Goal: Task Accomplishment & Management: Complete application form

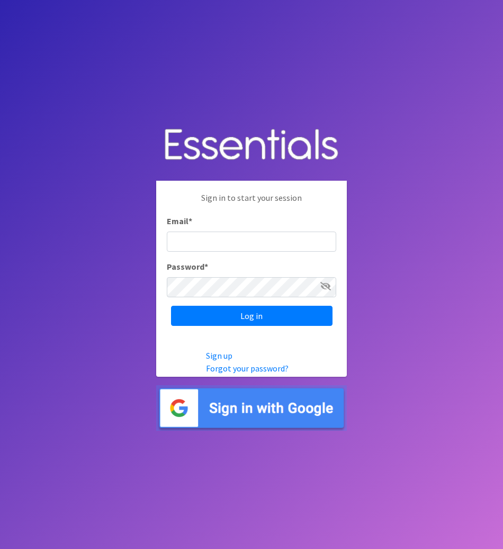
click at [248, 241] on input "Email *" at bounding box center [252, 242] width 170 height 20
click at [238, 243] on input "Email *" at bounding box center [252, 242] width 170 height 20
paste input "[EMAIL_ADDRESS][DOMAIN_NAME]"
type input "[EMAIL_ADDRESS][DOMAIN_NAME]"
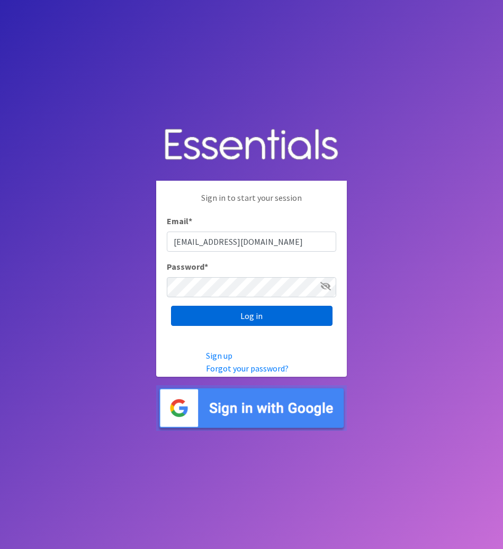
click at [254, 313] on input "Log in" at bounding box center [252, 316] width 162 height 20
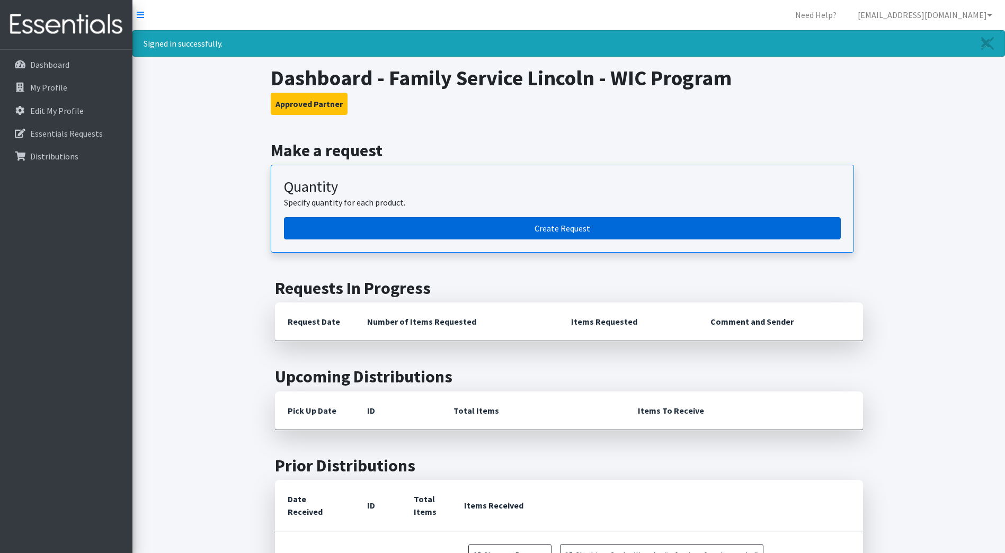
click at [495, 229] on link "Create Request" at bounding box center [562, 228] width 557 height 22
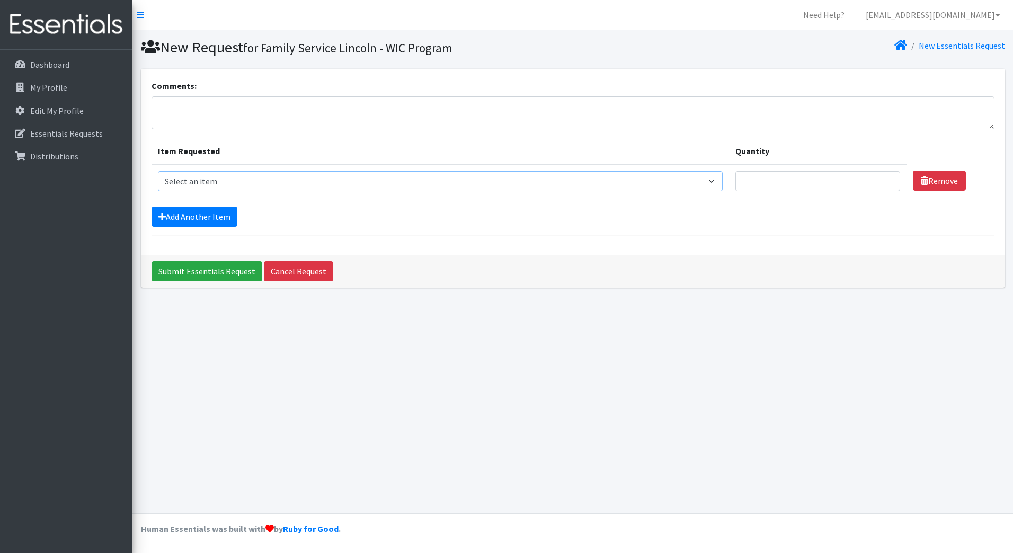
click at [288, 178] on select "Select an item Cleanse: Bar soap Clothing: Socks (list the # of pairs of socks …" at bounding box center [440, 181] width 565 height 20
click at [758, 223] on div "Add Another Item" at bounding box center [573, 217] width 843 height 20
click at [302, 268] on link "Cancel Request" at bounding box center [298, 271] width 69 height 20
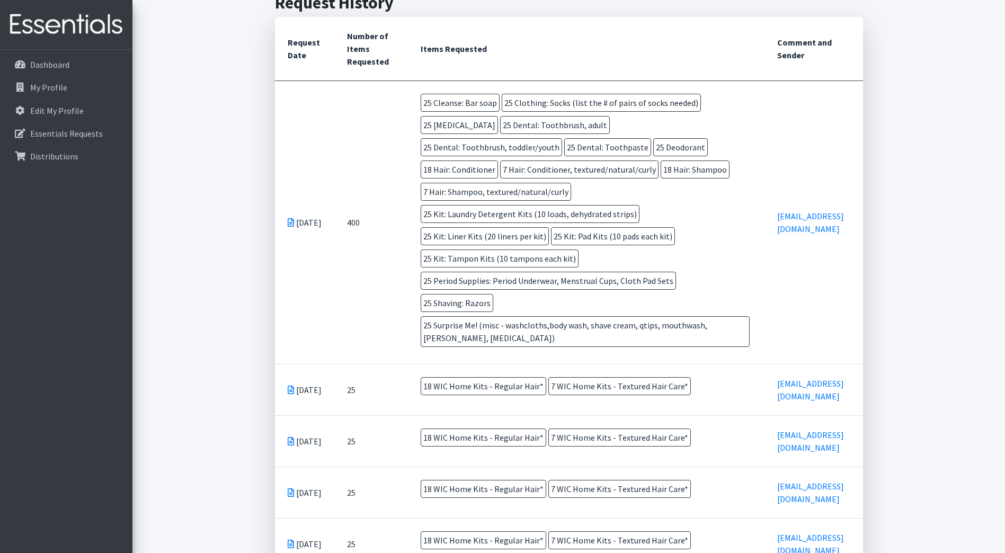
scroll to position [318, 0]
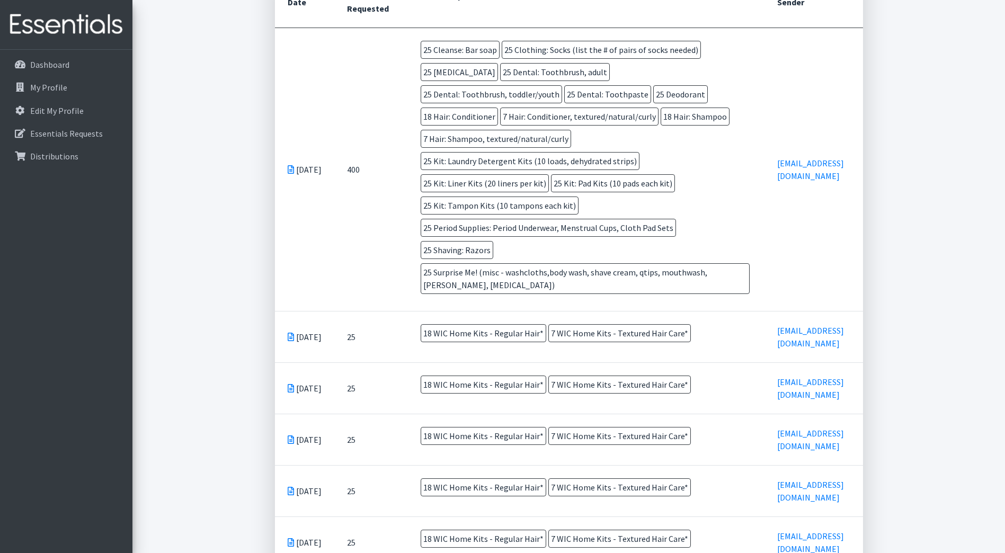
click at [484, 334] on span "18 WIC Home Kits - Regular Hair*" at bounding box center [484, 333] width 126 height 18
drag, startPoint x: 532, startPoint y: 335, endPoint x: 398, endPoint y: 328, distance: 133.8
click at [398, 328] on tr "Jul 23 2025 25 18 WIC Home Kits - Regular Hair* 7 WIC Home Kits - Textured Hair…" at bounding box center [569, 336] width 588 height 51
drag, startPoint x: 398, startPoint y: 328, endPoint x: 443, endPoint y: 335, distance: 45.1
click at [443, 335] on span "18 WIC Home Kits - Regular Hair*" at bounding box center [484, 333] width 126 height 18
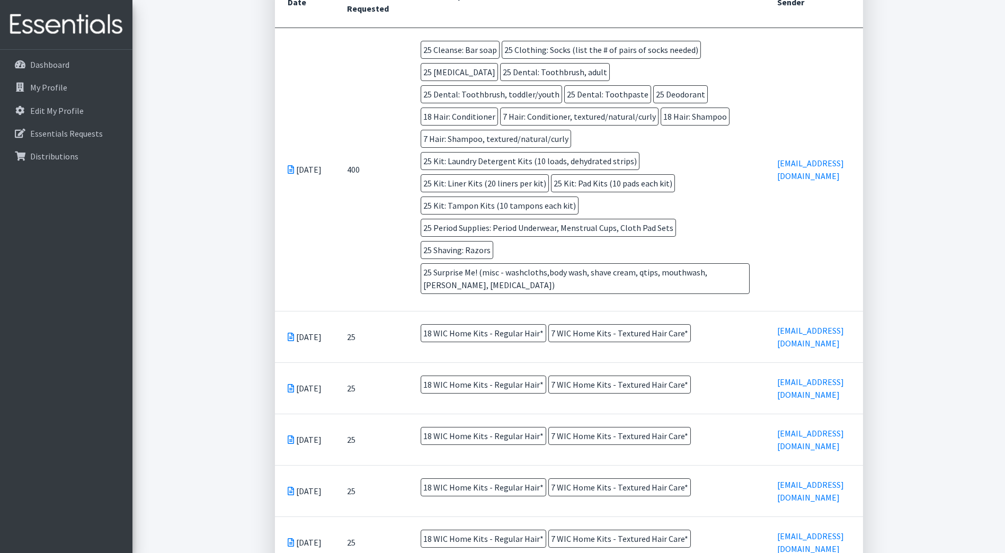
drag, startPoint x: 531, startPoint y: 331, endPoint x: 411, endPoint y: 333, distance: 120.3
click at [411, 333] on td "18 WIC Home Kits - Regular Hair* 7 WIC Home Kits - Textured Hair Care*" at bounding box center [586, 336] width 357 height 48
drag, startPoint x: 411, startPoint y: 333, endPoint x: 471, endPoint y: 330, distance: 60.0
copy span "18 WIC Home Kits - Regular Hair"
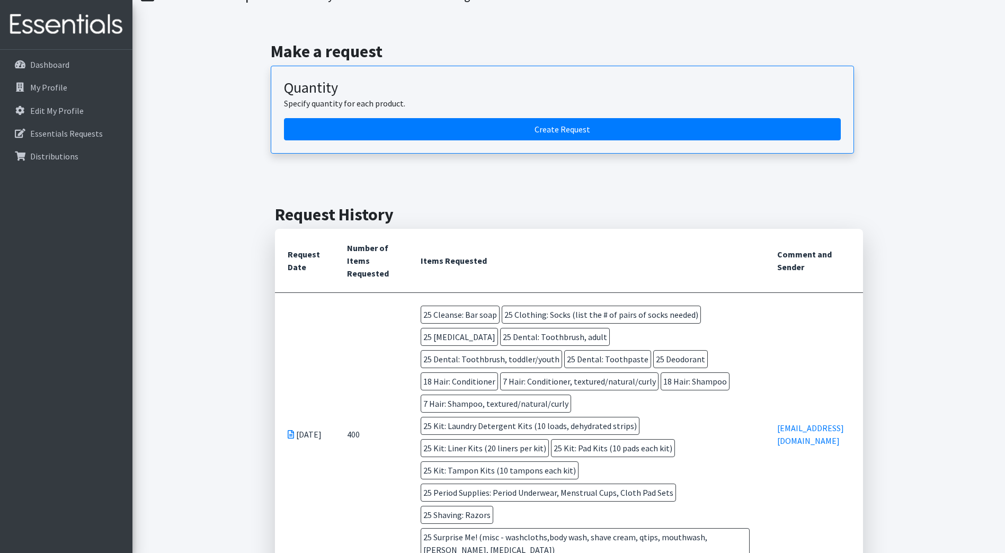
scroll to position [0, 0]
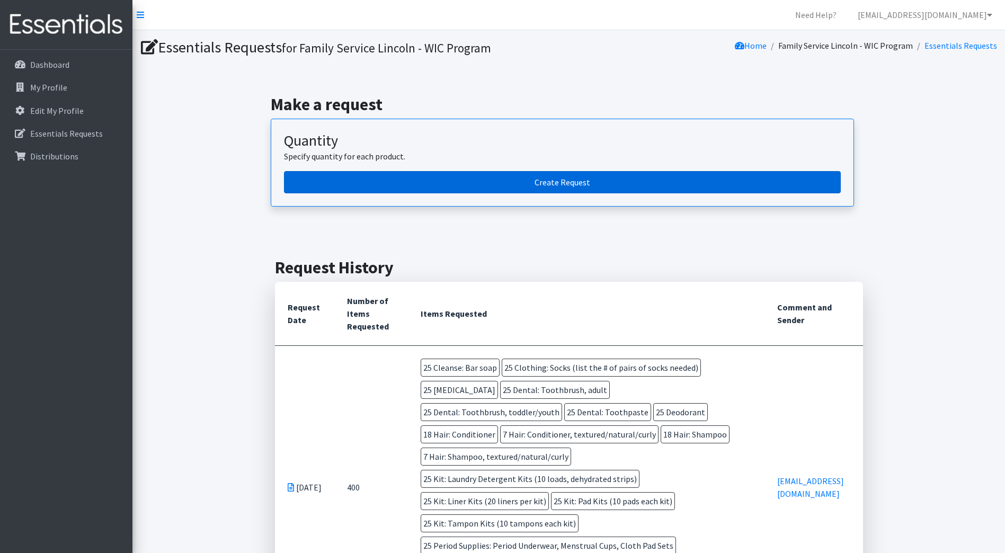
click at [439, 188] on link "Create Request" at bounding box center [562, 182] width 557 height 22
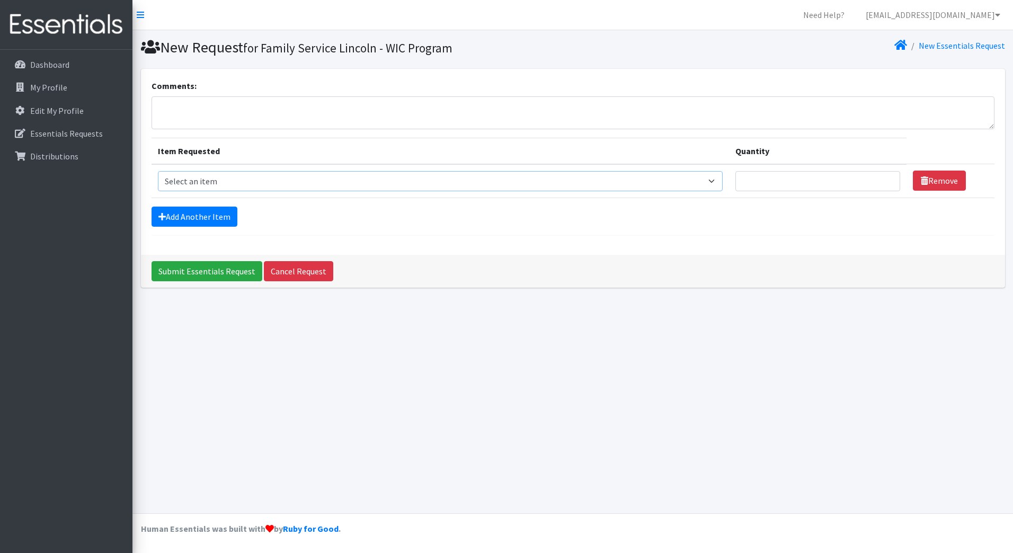
click at [308, 171] on select "Select an item Cleanse: Bar soap Clothing: Socks (list the # of pairs of socks …" at bounding box center [440, 181] width 565 height 20
select select "15546"
click at [158, 171] on select "Select an item Cleanse: Bar soap Clothing: Socks (list the # of pairs of socks …" at bounding box center [440, 181] width 565 height 20
click at [201, 213] on link "Add Another Item" at bounding box center [195, 217] width 86 height 20
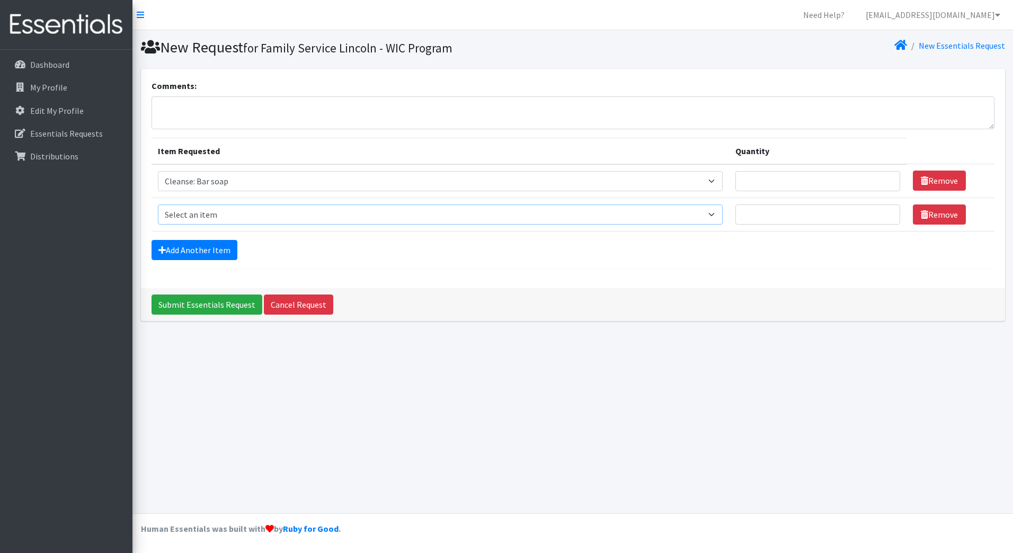
click at [221, 215] on select "Select an item Cleanse: Bar soap Clothing: Socks (list the # of pairs of socks …" at bounding box center [440, 215] width 565 height 20
select select "12029"
click at [158, 205] on select "Select an item Cleanse: Bar soap Clothing: Socks (list the # of pairs of socks …" at bounding box center [440, 215] width 565 height 20
click at [202, 250] on link "Add Another Item" at bounding box center [195, 250] width 86 height 20
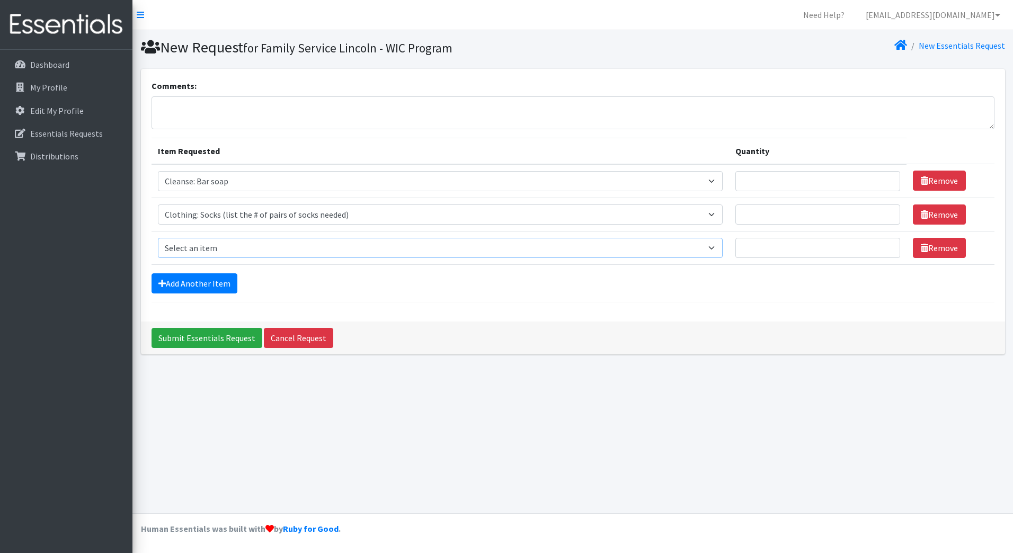
click at [215, 253] on select "Select an item Cleanse: Bar soap Clothing: Socks (list the # of pairs of socks …" at bounding box center [440, 248] width 565 height 20
select select "15547"
click at [158, 238] on select "Select an item Cleanse: Bar soap Clothing: Socks (list the # of pairs of socks …" at bounding box center [440, 248] width 565 height 20
click at [200, 294] on form "Comments: Item Requested Quantity Item Requested Select an item Cleanse: Bar so…" at bounding box center [573, 190] width 843 height 223
click at [203, 288] on link "Add Another Item" at bounding box center [195, 283] width 86 height 20
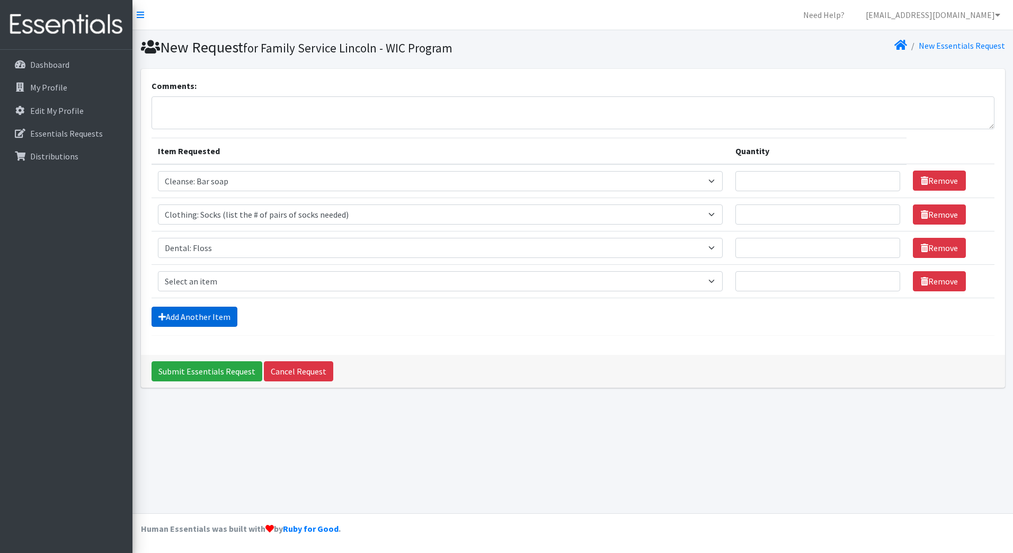
click at [215, 324] on link "Add Another Item" at bounding box center [195, 317] width 86 height 20
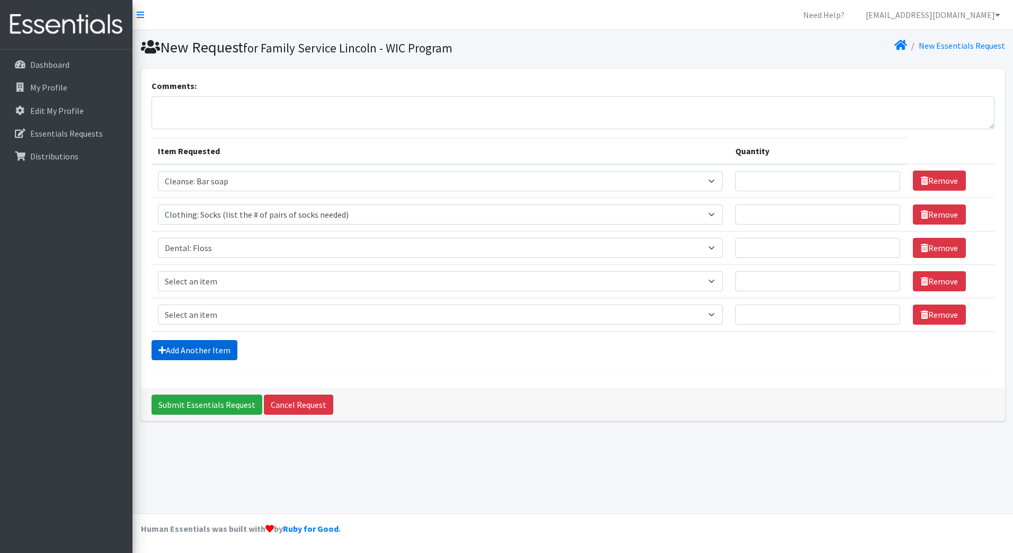
click at [194, 358] on link "Add Another Item" at bounding box center [195, 350] width 86 height 20
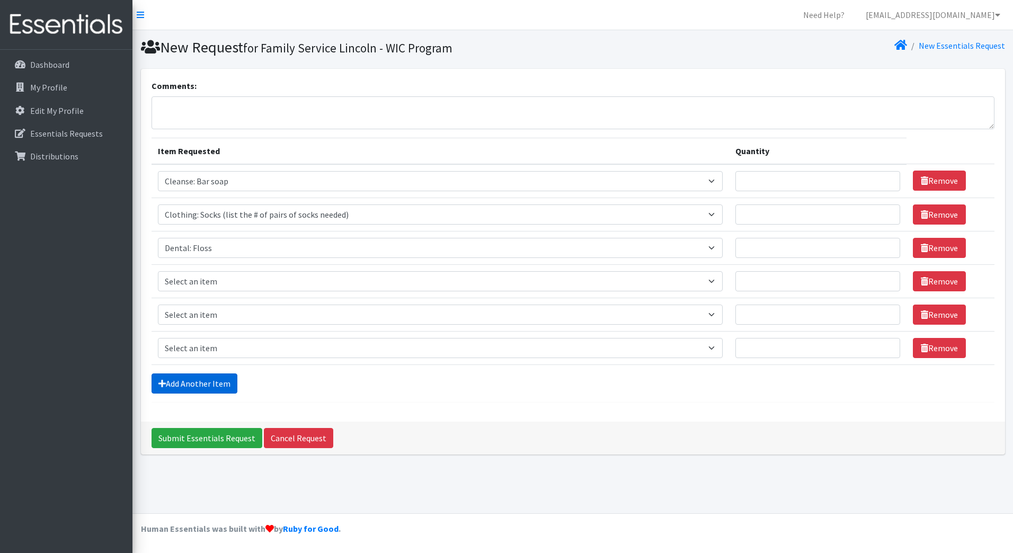
click at [199, 352] on select "Select an item Cleanse: Bar soap Clothing: Socks (list the # of pairs of socks …" at bounding box center [440, 348] width 565 height 20
click at [201, 378] on link "Add Another Item" at bounding box center [195, 384] width 86 height 20
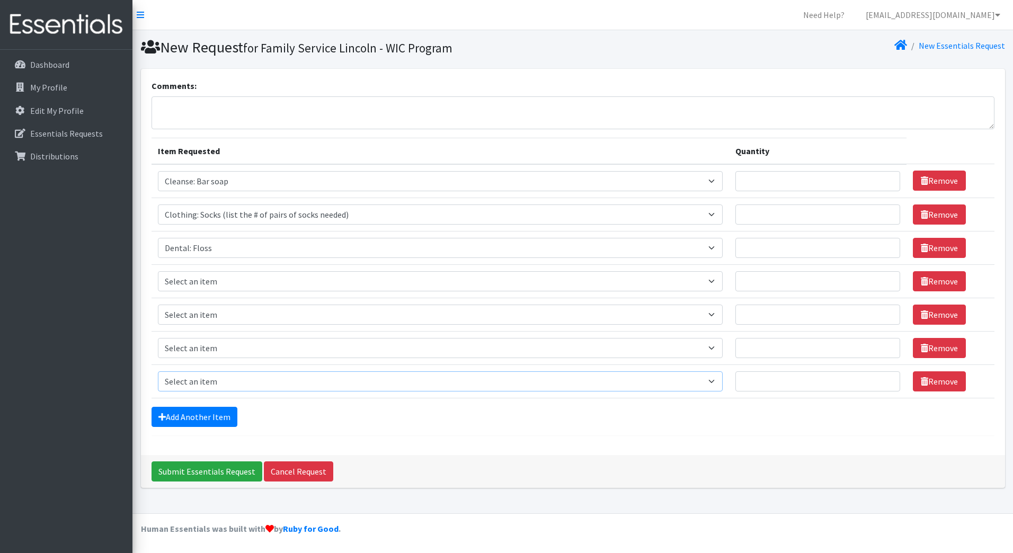
click at [201, 382] on select "Select an item Cleanse: Bar soap Clothing: Socks (list the # of pairs of socks …" at bounding box center [440, 382] width 565 height 20
click at [200, 413] on link "Add Another Item" at bounding box center [195, 417] width 86 height 20
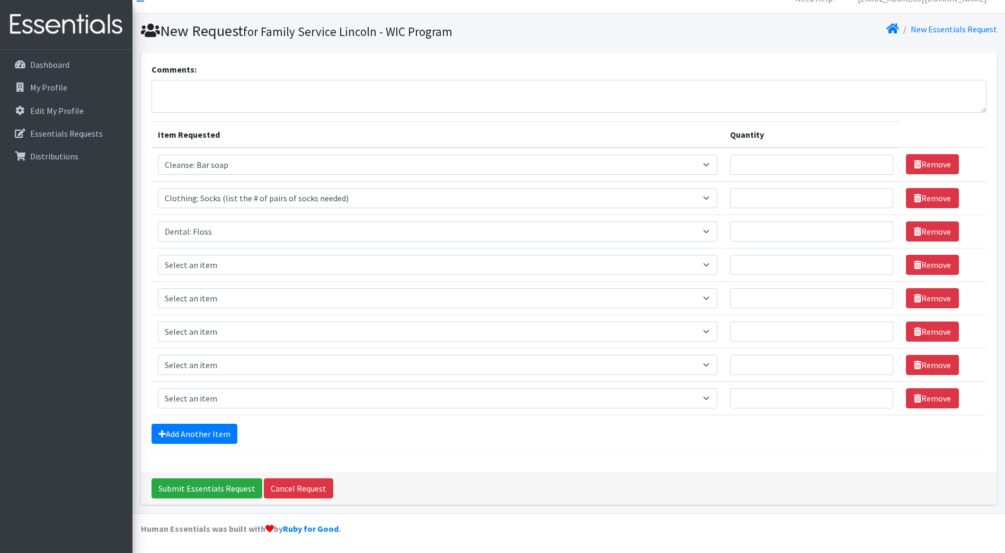
click at [202, 415] on td "Item Requested Select an item Cleanse: Bar soap Clothing: Socks (list the # of …" at bounding box center [438, 398] width 573 height 33
drag, startPoint x: 202, startPoint y: 415, endPoint x: 211, endPoint y: 431, distance: 18.0
click at [211, 431] on link "Add Another Item" at bounding box center [195, 434] width 86 height 20
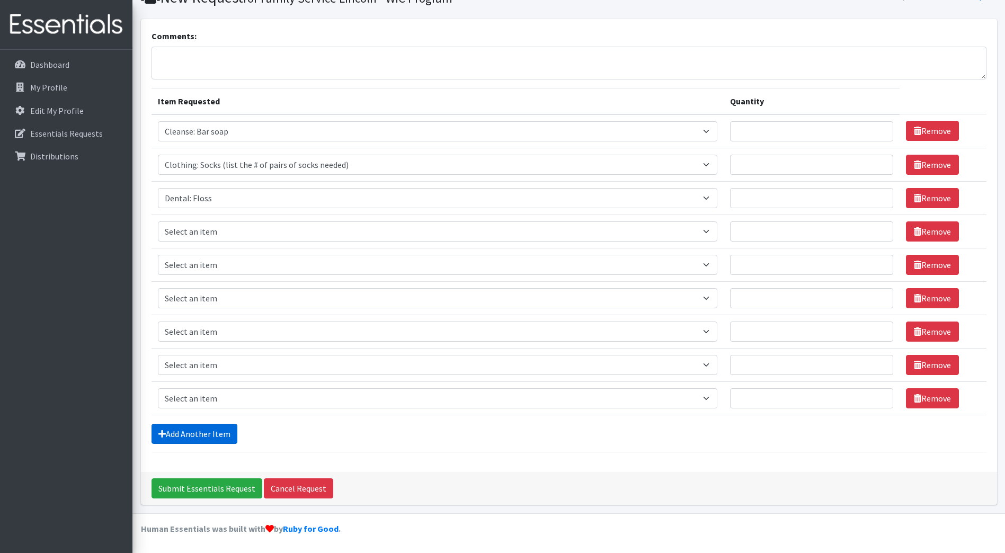
click at [212, 430] on link "Add Another Item" at bounding box center [195, 434] width 86 height 20
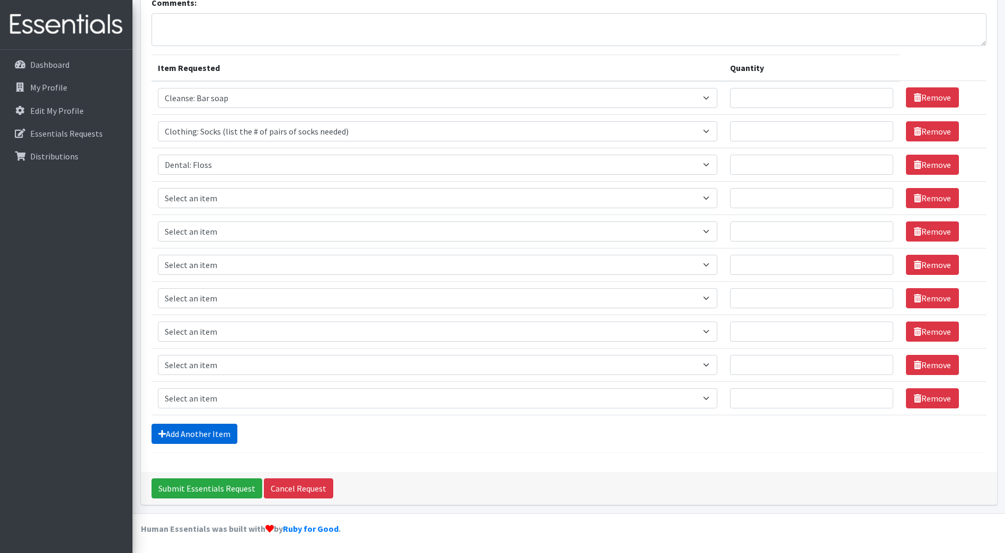
drag, startPoint x: 212, startPoint y: 430, endPoint x: 219, endPoint y: 430, distance: 7.4
click at [219, 430] on link "Add Another Item" at bounding box center [195, 434] width 86 height 20
click at [219, 432] on link "Add Another Item" at bounding box center [195, 434] width 86 height 20
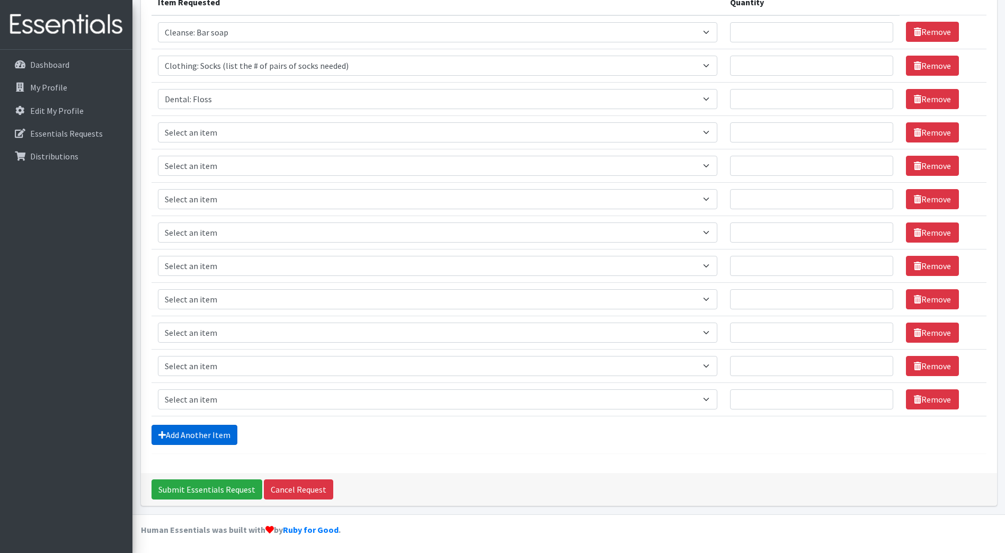
scroll to position [150, 0]
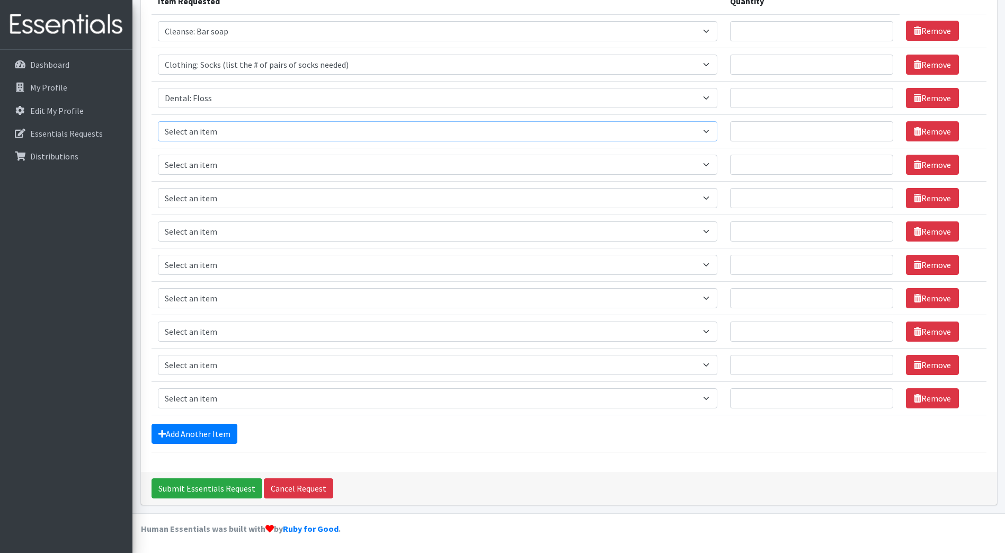
click at [229, 125] on select "Select an item Cleanse: Bar soap Clothing: Socks (list the # of pairs of socks …" at bounding box center [438, 131] width 560 height 20
select select "15549"
click at [158, 121] on select "Select an item Cleanse: Bar soap Clothing: Socks (list the # of pairs of socks …" at bounding box center [438, 131] width 560 height 20
click at [210, 180] on td "Item Requested Select an item Cleanse: Bar soap Clothing: Socks (list the # of …" at bounding box center [438, 164] width 573 height 33
drag, startPoint x: 212, startPoint y: 167, endPoint x: 212, endPoint y: 176, distance: 9.0
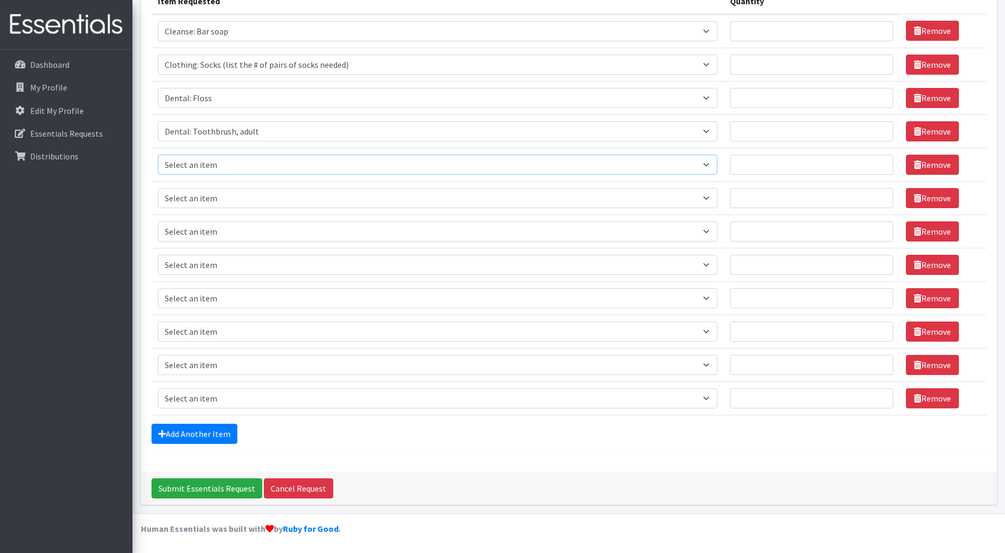
click at [212, 167] on select "Select an item Cleanse: Bar soap Clothing: Socks (list the # of pairs of socks …" at bounding box center [438, 165] width 560 height 20
select select "15550"
click at [158, 155] on select "Select an item Cleanse: Bar soap Clothing: Socks (list the # of pairs of socks …" at bounding box center [438, 165] width 560 height 20
drag, startPoint x: 212, startPoint y: 199, endPoint x: 212, endPoint y: 210, distance: 10.6
click at [212, 200] on select "Select an item Cleanse: Bar soap Clothing: Socks (list the # of pairs of socks …" at bounding box center [438, 198] width 560 height 20
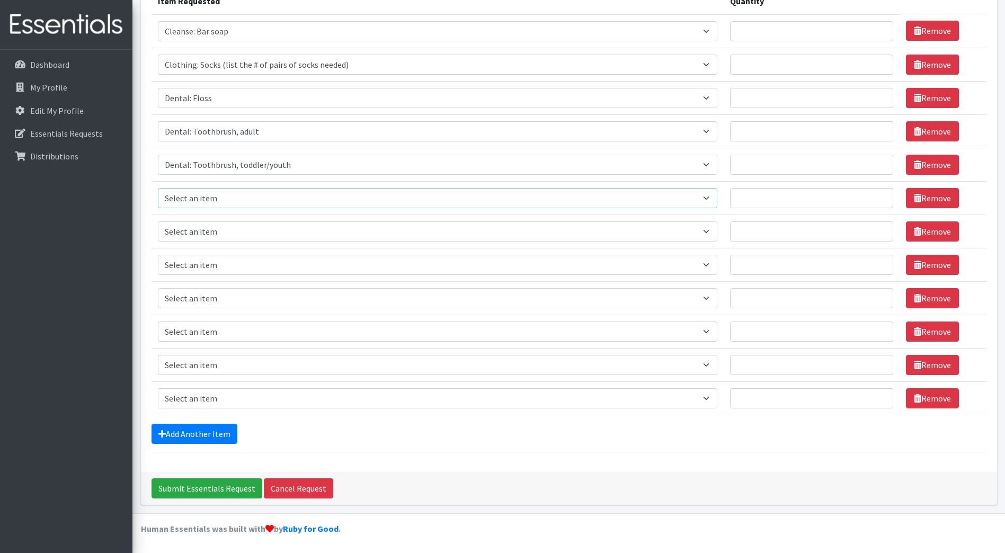
select select "12032"
click at [158, 188] on select "Select an item Cleanse: Bar soap Clothing: Socks (list the # of pairs of socks …" at bounding box center [438, 198] width 560 height 20
drag, startPoint x: 216, startPoint y: 236, endPoint x: 214, endPoint y: 242, distance: 6.2
click at [215, 236] on select "Select an item Cleanse: Bar soap Clothing: Socks (list the # of pairs of socks …" at bounding box center [438, 232] width 560 height 20
select select "12011"
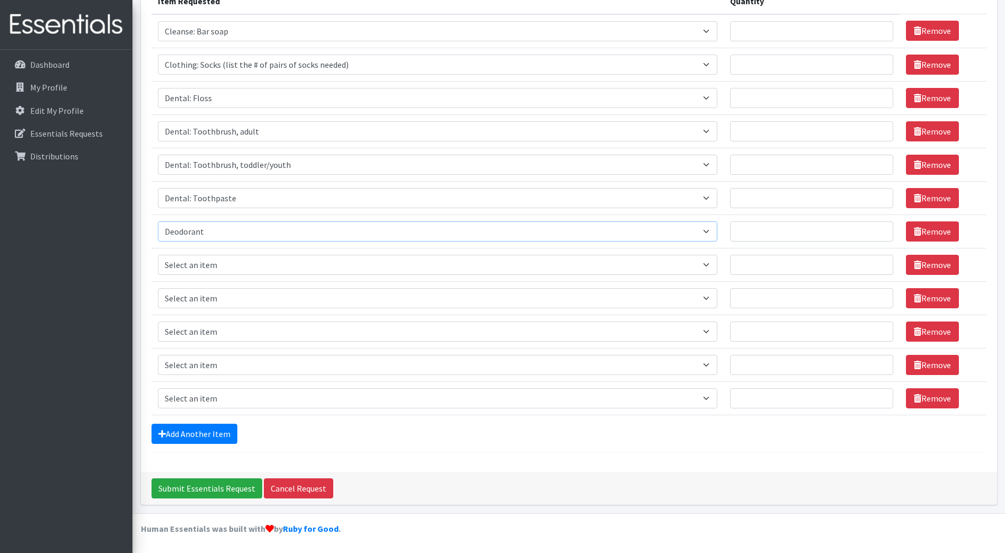
click at [158, 222] on select "Select an item Cleanse: Bar soap Clothing: Socks (list the # of pairs of socks …" at bounding box center [438, 232] width 560 height 20
click at [209, 270] on select "Select an item Cleanse: Bar soap Clothing: Socks (list the # of pairs of socks …" at bounding box center [438, 265] width 560 height 20
select select "15542"
click at [158, 255] on select "Select an item Cleanse: Bar soap Clothing: Socks (list the # of pairs of socks …" at bounding box center [438, 265] width 560 height 20
drag, startPoint x: 201, startPoint y: 297, endPoint x: 204, endPoint y: 287, distance: 10.4
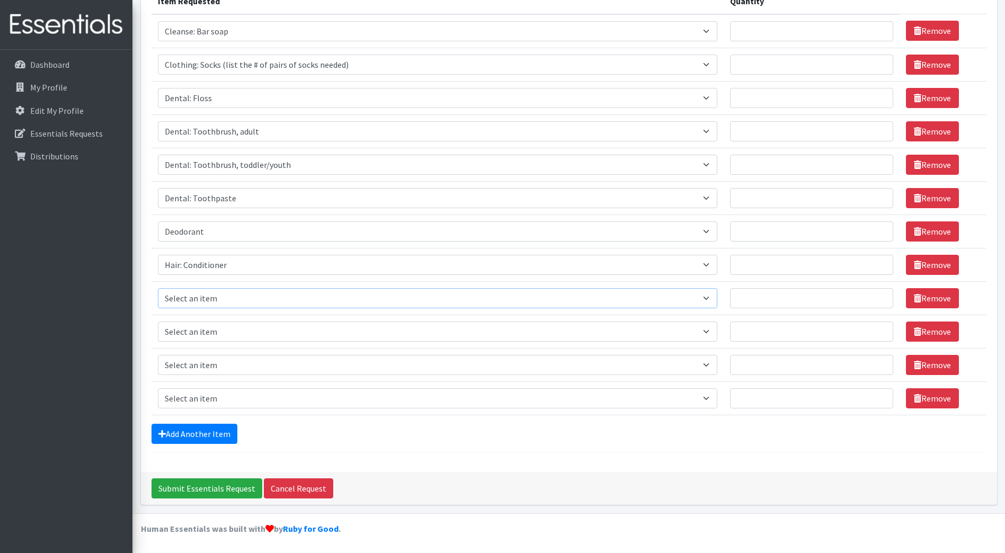
click at [201, 297] on select "Select an item Cleanse: Bar soap Clothing: Socks (list the # of pairs of socks …" at bounding box center [438, 298] width 560 height 20
select select "15543"
click at [158, 288] on select "Select an item Cleanse: Bar soap Clothing: Socks (list the # of pairs of socks …" at bounding box center [438, 298] width 560 height 20
click at [215, 332] on select "Select an item Cleanse: Bar soap Clothing: Socks (list the # of pairs of socks …" at bounding box center [438, 332] width 560 height 20
select select "15544"
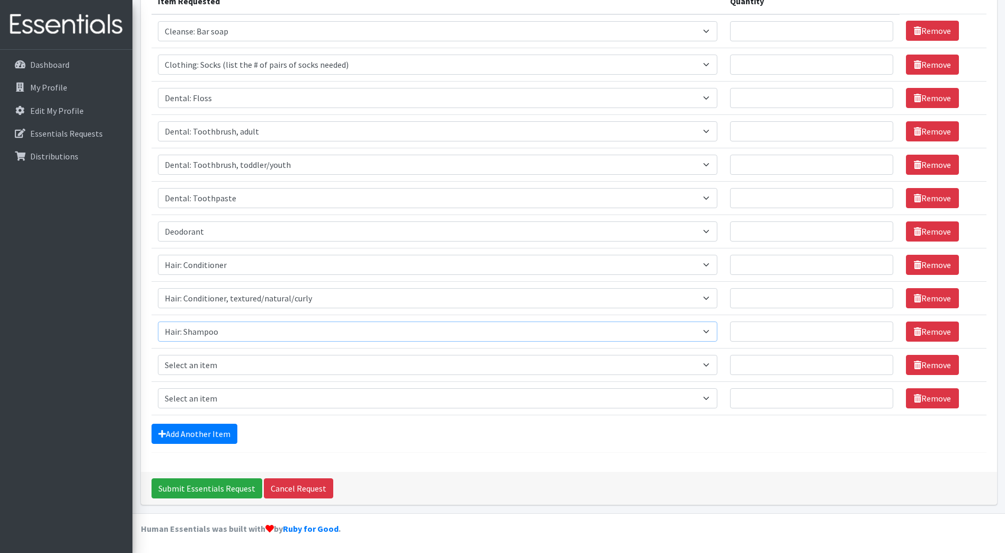
click at [158, 322] on select "Select an item Cleanse: Bar soap Clothing: Socks (list the # of pairs of socks …" at bounding box center [438, 332] width 560 height 20
click at [209, 365] on select "Select an item Cleanse: Bar soap Clothing: Socks (list the # of pairs of socks …" at bounding box center [438, 365] width 560 height 20
select select "15545"
click at [158, 355] on select "Select an item Cleanse: Bar soap Clothing: Socks (list the # of pairs of socks …" at bounding box center [438, 365] width 560 height 20
click at [219, 400] on select "Select an item Cleanse: Bar soap Clothing: Socks (list the # of pairs of socks …" at bounding box center [438, 398] width 560 height 20
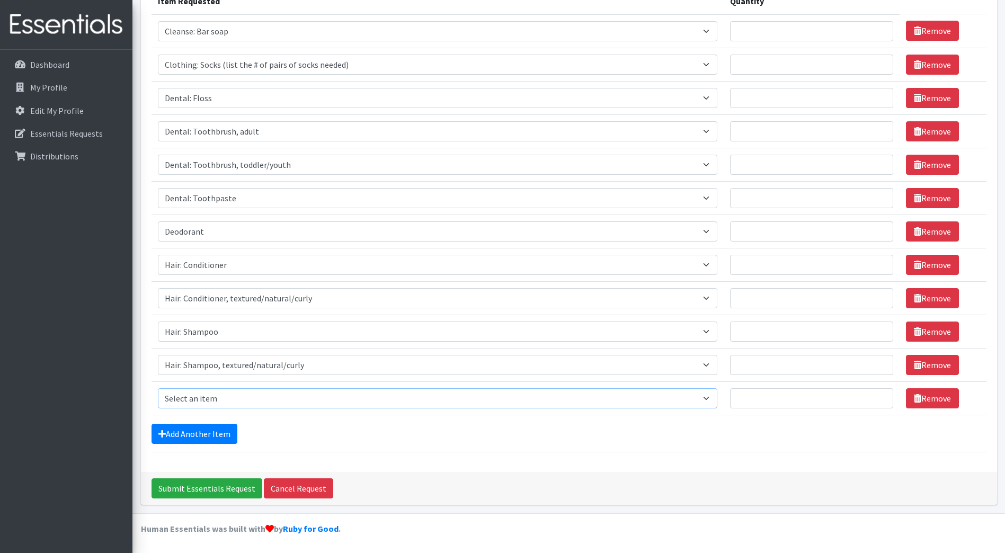
select select "15113"
click at [158, 388] on select "Select an item Cleanse: Bar soap Clothing: Socks (list the # of pairs of socks …" at bounding box center [438, 398] width 560 height 20
click at [213, 437] on link "Add Another Item" at bounding box center [195, 434] width 86 height 20
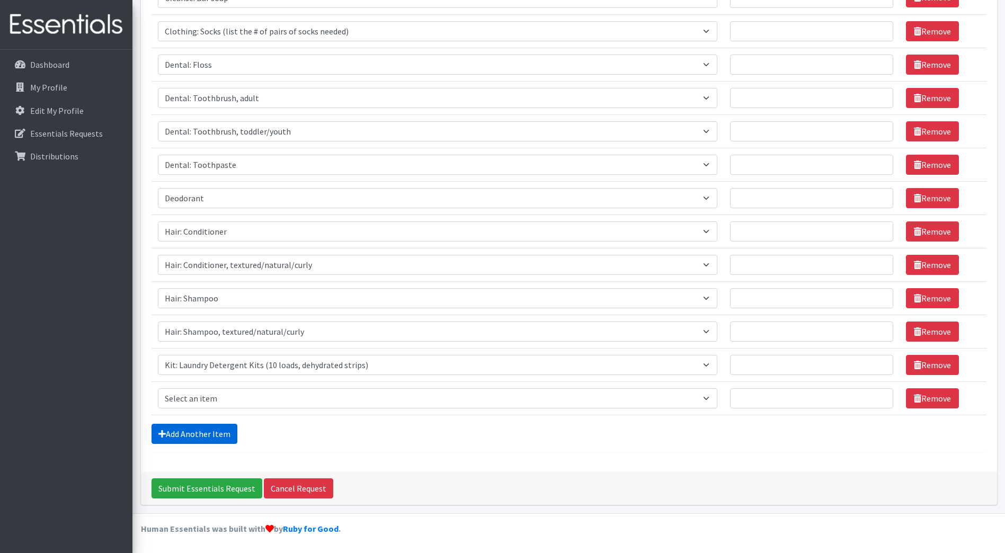
click at [213, 437] on link "Add Another Item" at bounding box center [195, 434] width 86 height 20
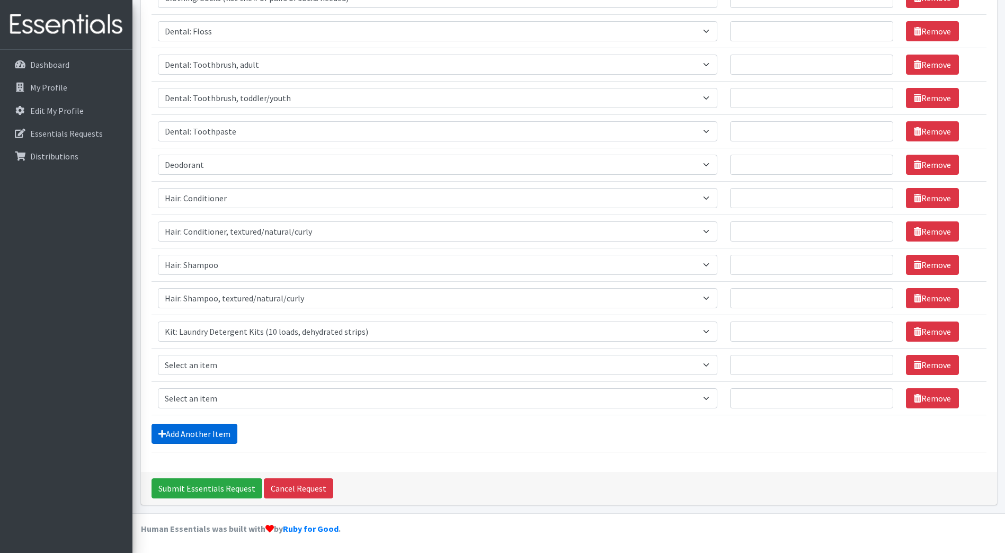
click at [213, 437] on link "Add Another Item" at bounding box center [195, 434] width 86 height 20
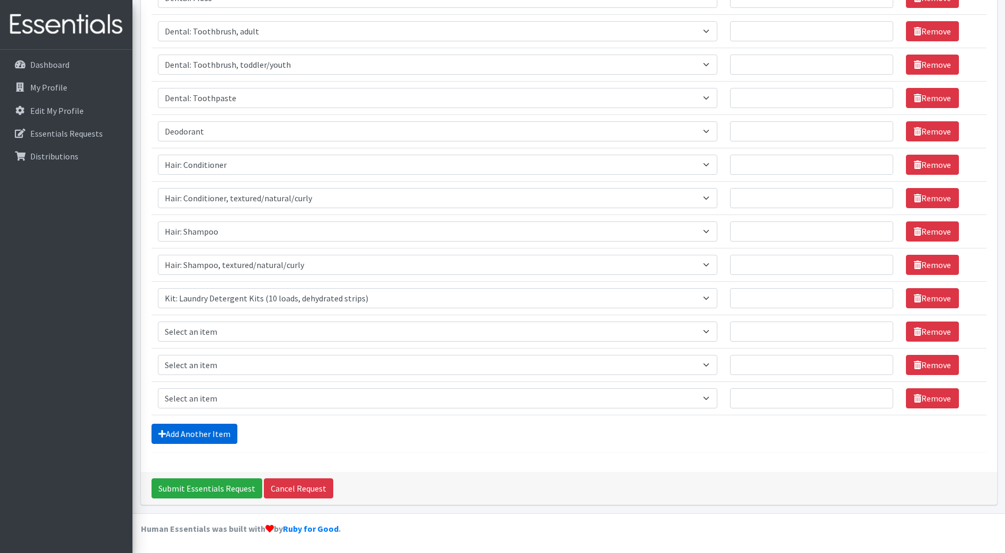
click at [213, 437] on link "Add Another Item" at bounding box center [195, 434] width 86 height 20
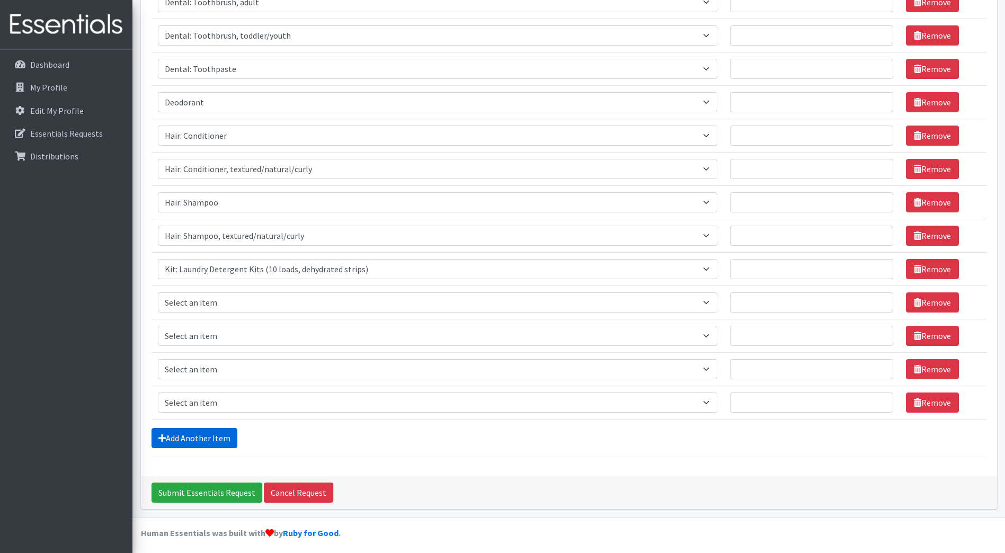
scroll to position [284, 0]
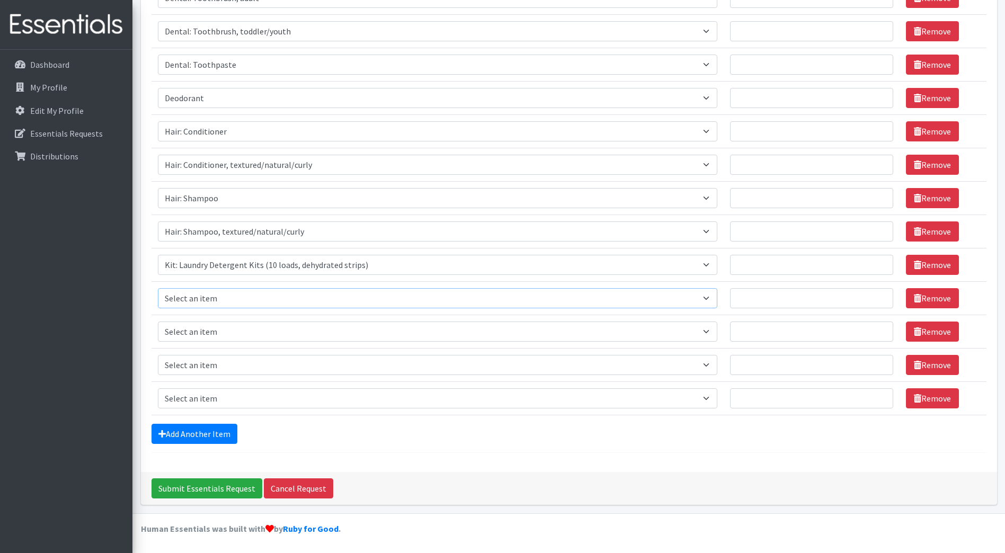
click at [212, 305] on select "Select an item Cleanse: Bar soap Clothing: Socks (list the # of pairs of socks …" at bounding box center [438, 298] width 560 height 20
select select "12838"
click at [158, 288] on select "Select an item Cleanse: Bar soap Clothing: Socks (list the # of pairs of socks …" at bounding box center [438, 298] width 560 height 20
click at [205, 330] on select "Select an item Cleanse: Bar soap Clothing: Socks (list the # of pairs of socks …" at bounding box center [438, 332] width 560 height 20
select select "12333"
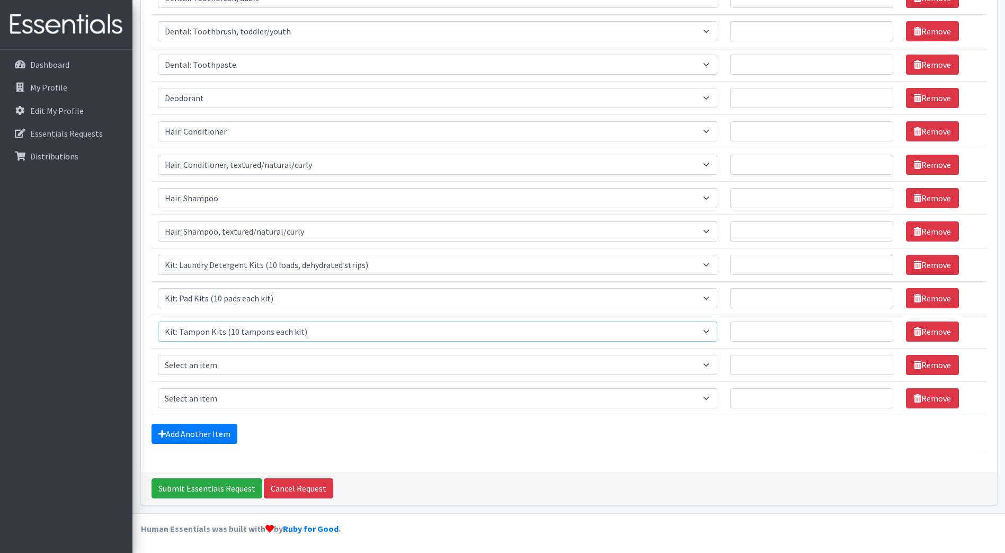
click at [158, 322] on select "Select an item Cleanse: Bar soap Clothing: Socks (list the # of pairs of socks …" at bounding box center [438, 332] width 560 height 20
click at [205, 370] on select "Select an item Cleanse: Bar soap Clothing: Socks (list the # of pairs of socks …" at bounding box center [438, 365] width 560 height 20
select select "12014"
click at [158, 355] on select "Select an item Cleanse: Bar soap Clothing: Socks (list the # of pairs of socks …" at bounding box center [438, 365] width 560 height 20
click at [194, 402] on select "Select an item Cleanse: Bar soap Clothing: Socks (list the # of pairs of socks …" at bounding box center [438, 398] width 560 height 20
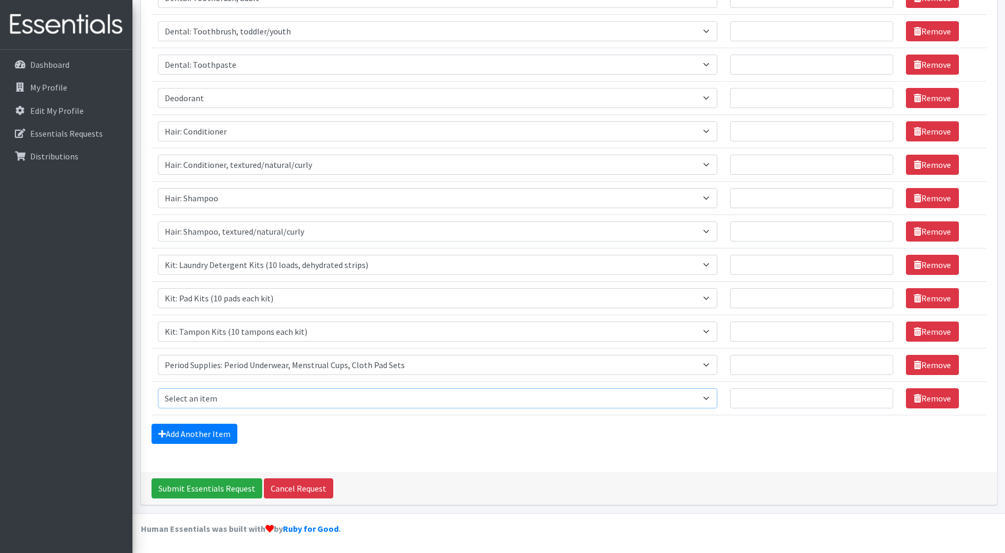
select select "15551"
click at [158, 388] on select "Select an item Cleanse: Bar soap Clothing: Socks (list the # of pairs of socks …" at bounding box center [438, 398] width 560 height 20
click at [194, 441] on link "Add Another Item" at bounding box center [195, 434] width 86 height 20
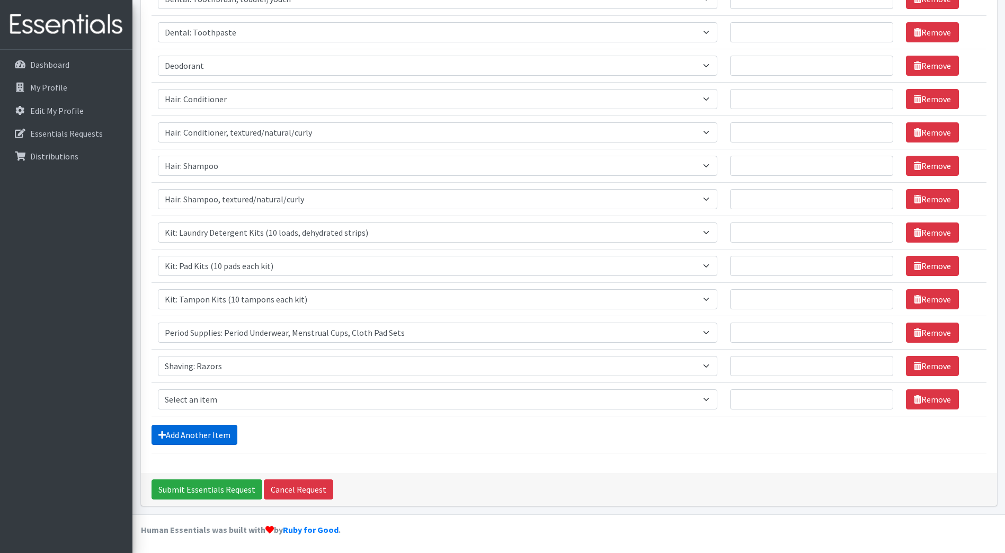
scroll to position [317, 0]
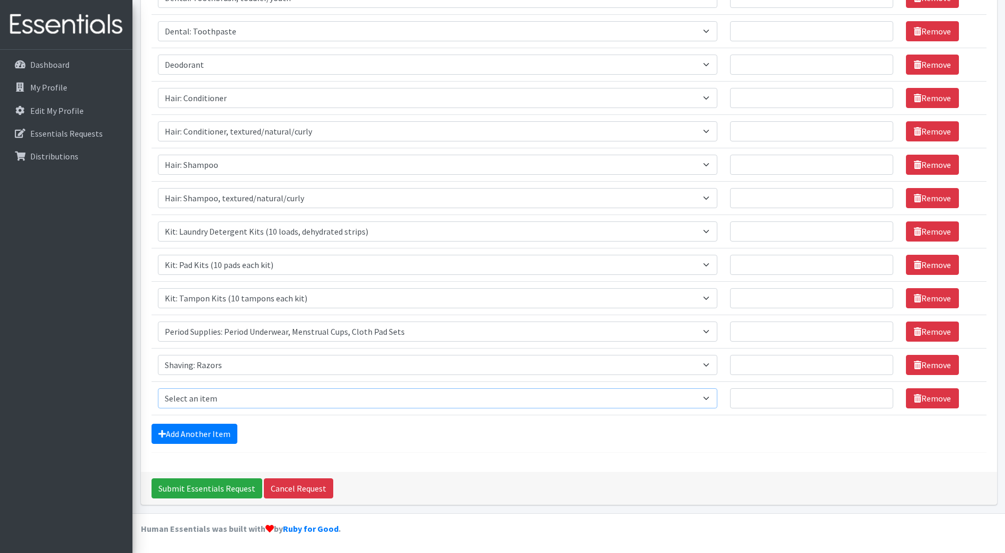
click at [211, 396] on select "Select an item Cleanse: Bar soap Clothing: Socks (list the # of pairs of socks …" at bounding box center [438, 398] width 560 height 20
select select "15548"
click at [158, 388] on select "Select an item Cleanse: Bar soap Clothing: Socks (list the # of pairs of socks …" at bounding box center [438, 398] width 560 height 20
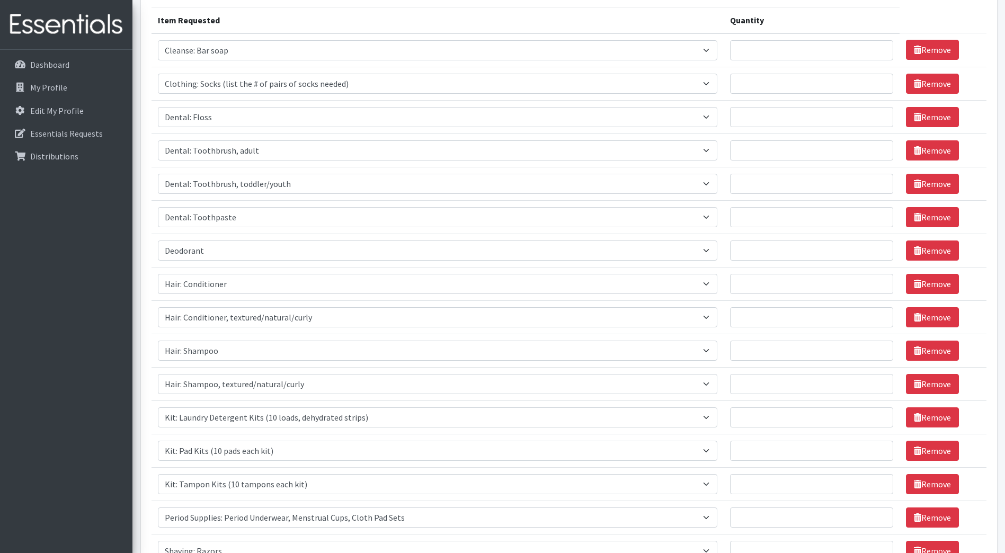
scroll to position [106, 0]
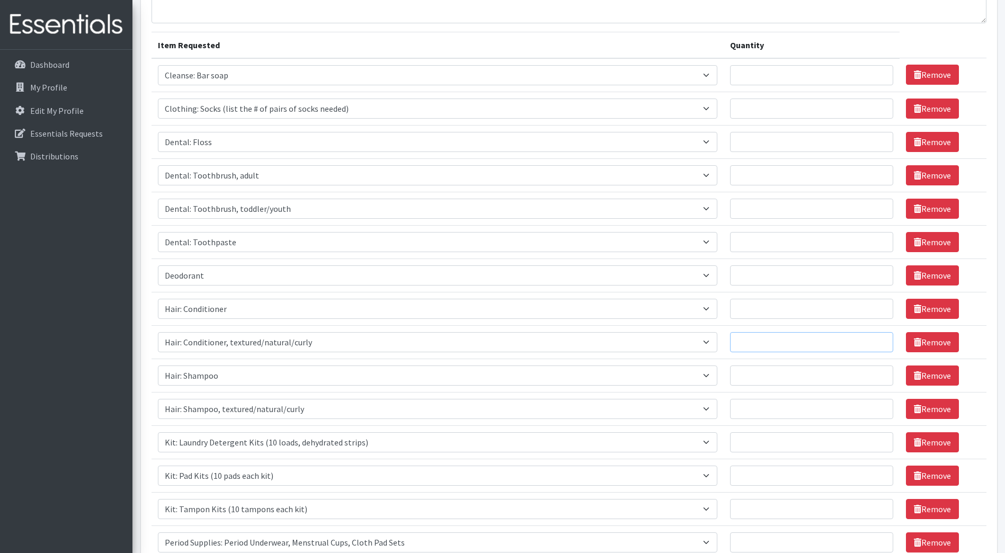
click at [730, 343] on input "Quantity" at bounding box center [811, 342] width 163 height 20
type input "7"
click at [730, 406] on input "Quantity" at bounding box center [811, 409] width 163 height 20
type input "7"
click at [730, 376] on input "Quantity" at bounding box center [811, 376] width 163 height 20
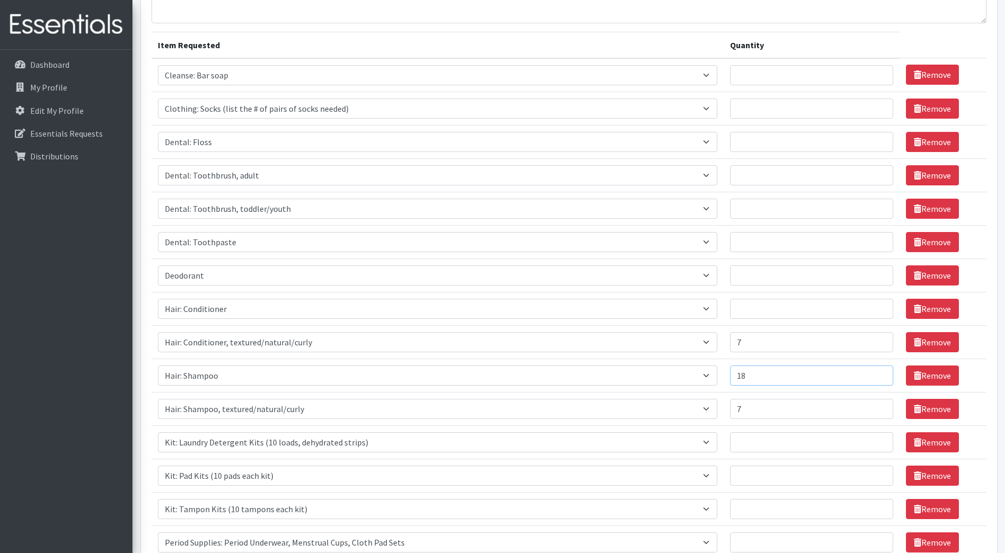
type input "18"
click at [730, 316] on input "Quantity" at bounding box center [811, 309] width 163 height 20
type input "18"
click at [730, 78] on input "Quantity" at bounding box center [811, 75] width 163 height 20
type input "25"
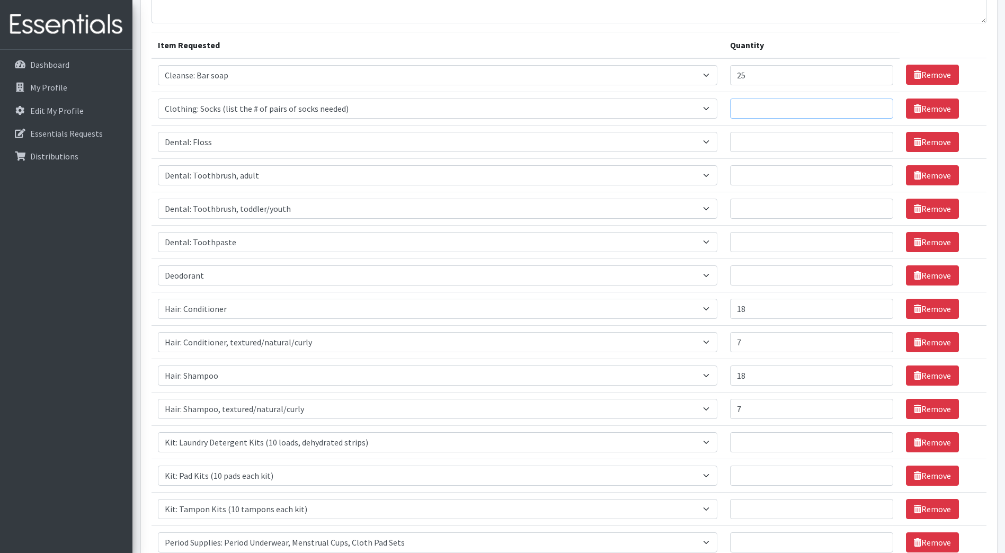
click at [730, 106] on input "Quantity" at bounding box center [811, 109] width 163 height 20
type input "25"
click at [730, 134] on input "Quantity" at bounding box center [811, 142] width 163 height 20
type input "25"
click at [730, 172] on input "Quantity" at bounding box center [811, 175] width 163 height 20
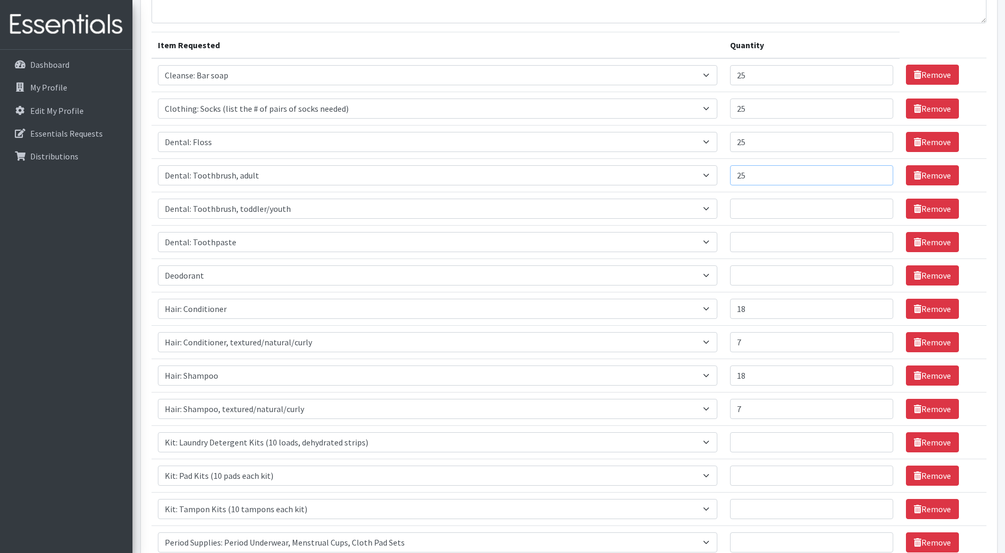
type input "25"
click at [730, 211] on input "Quantity" at bounding box center [811, 209] width 163 height 20
type input "25"
click at [730, 242] on input "Quantity" at bounding box center [811, 242] width 163 height 20
type input "25"
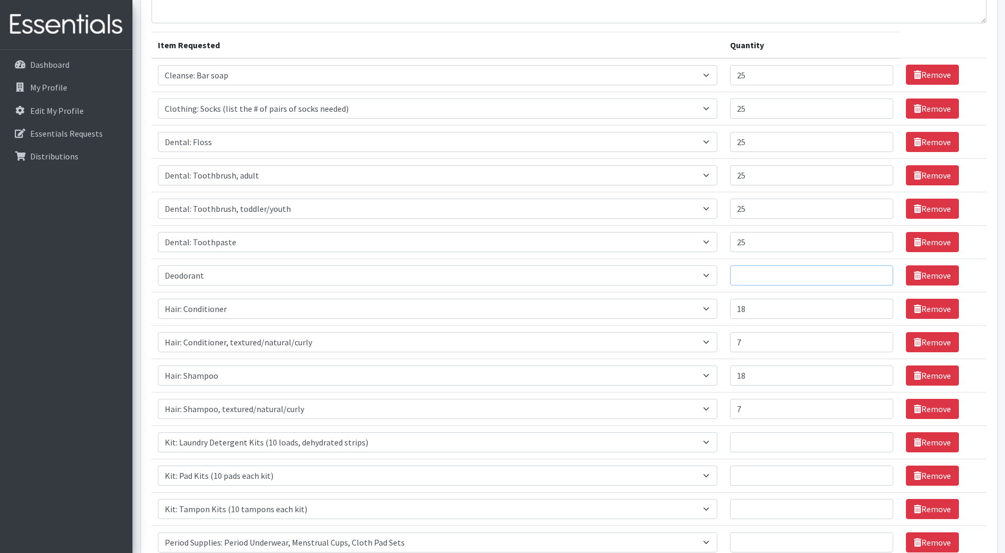
click at [730, 277] on input "Quantity" at bounding box center [811, 276] width 163 height 20
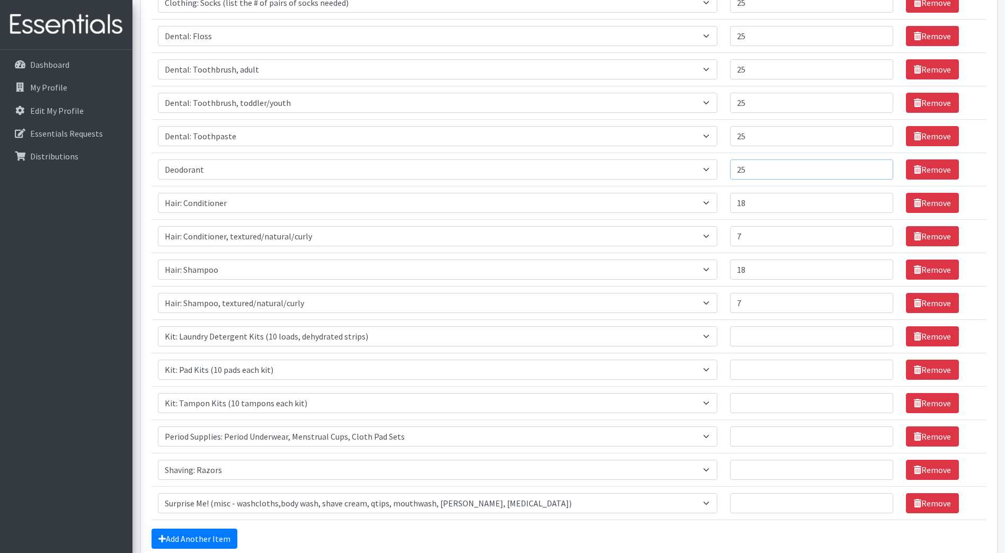
type input "25"
click at [730, 335] on input "Quantity" at bounding box center [811, 336] width 163 height 20
type input "25"
click at [730, 373] on input "Quantity" at bounding box center [811, 370] width 163 height 20
type input "25"
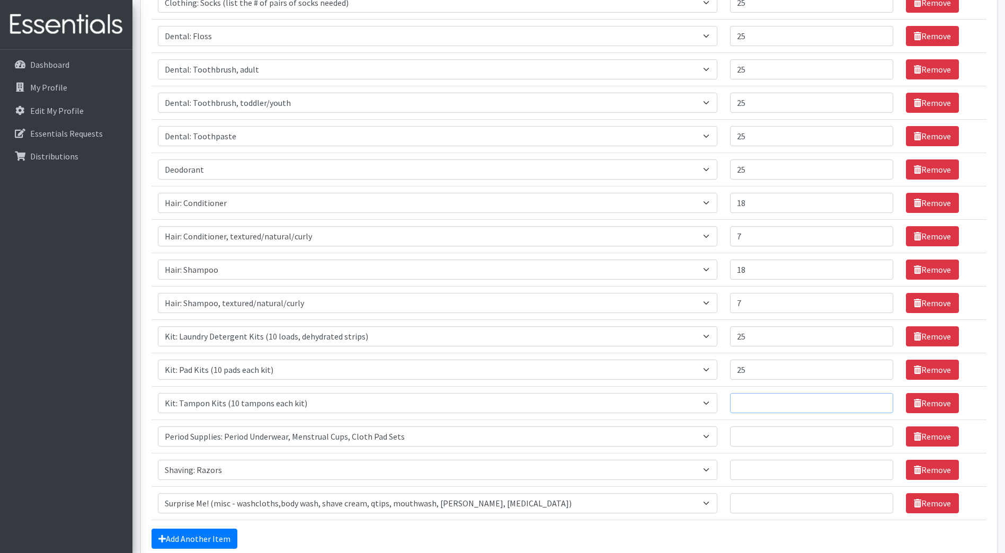
click at [730, 398] on input "Quantity" at bounding box center [811, 403] width 163 height 20
type input "25"
click at [730, 438] on input "Quantity" at bounding box center [811, 437] width 163 height 20
type input "25"
click at [734, 468] on input "Quantity" at bounding box center [811, 470] width 163 height 20
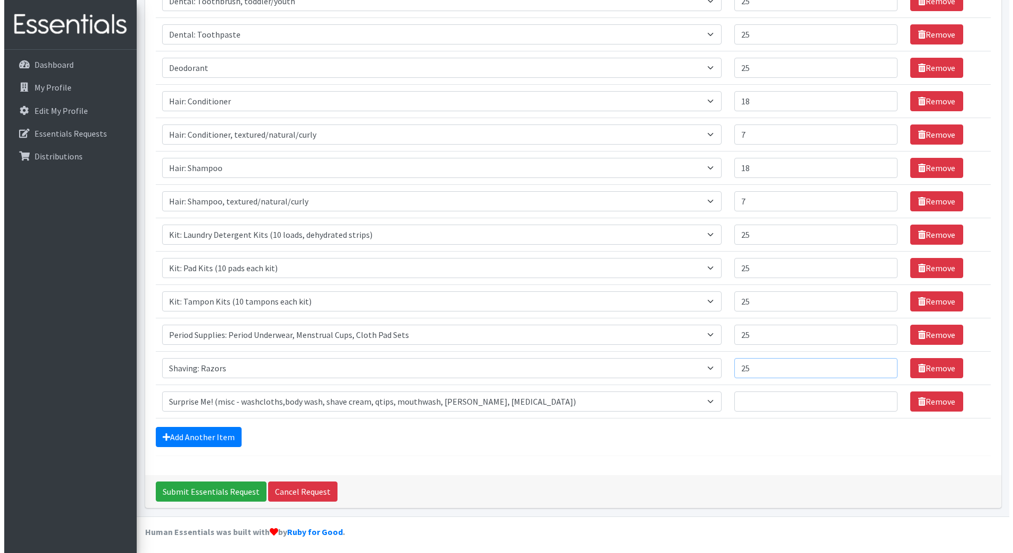
scroll to position [317, 0]
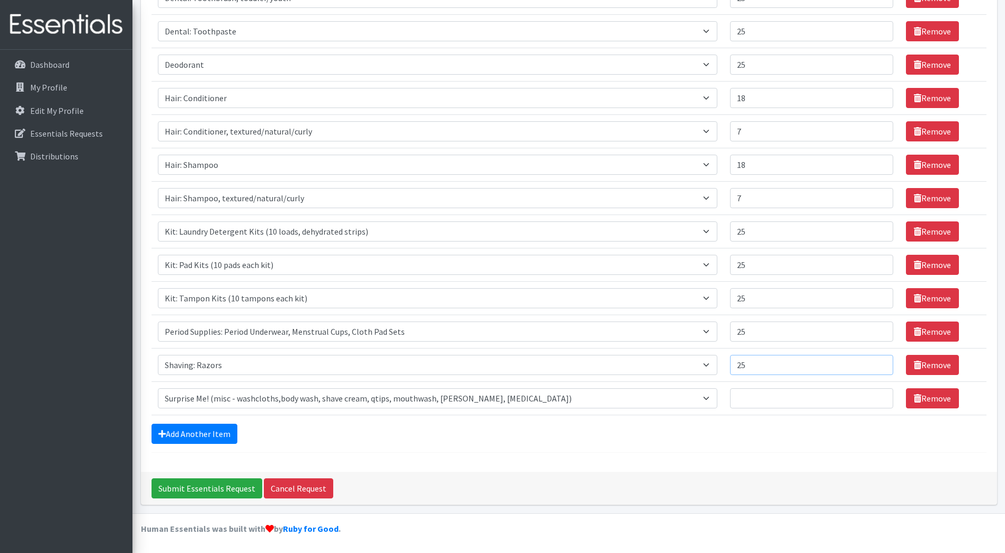
type input "25"
click at [731, 400] on input "Quantity" at bounding box center [811, 398] width 163 height 20
type input "25"
click at [220, 487] on input "Submit Essentials Request" at bounding box center [207, 489] width 111 height 20
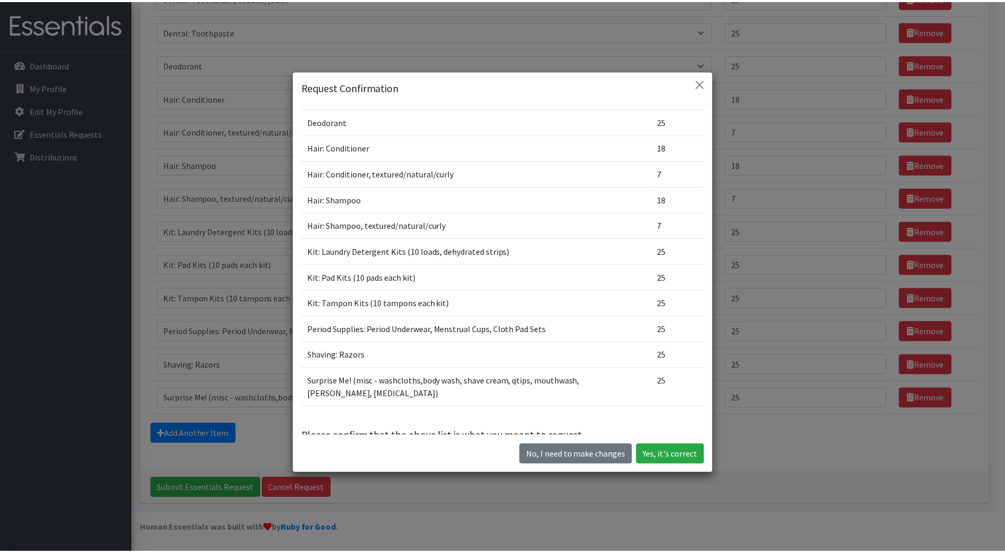
scroll to position [30, 0]
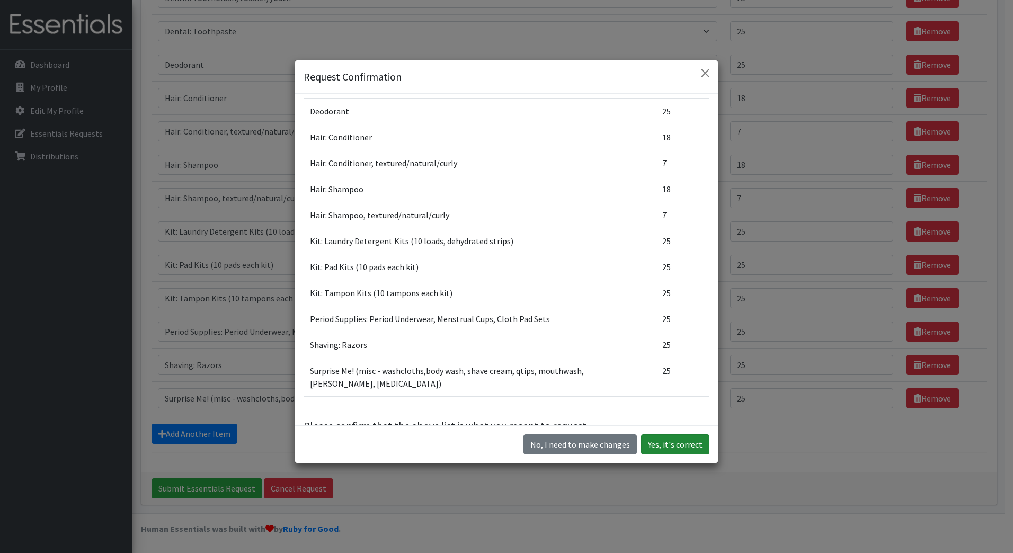
click at [663, 445] on button "Yes, it's correct" at bounding box center [675, 445] width 68 height 20
